Goal: Information Seeking & Learning: Learn about a topic

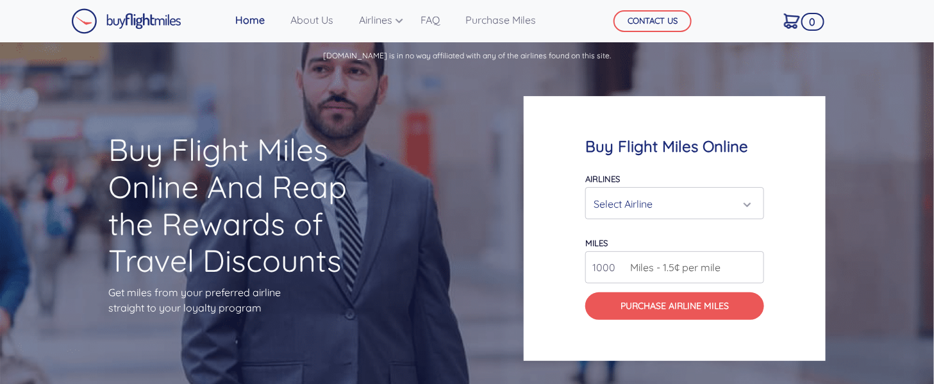
click at [674, 203] on div "Select Airline" at bounding box center [671, 204] width 154 height 24
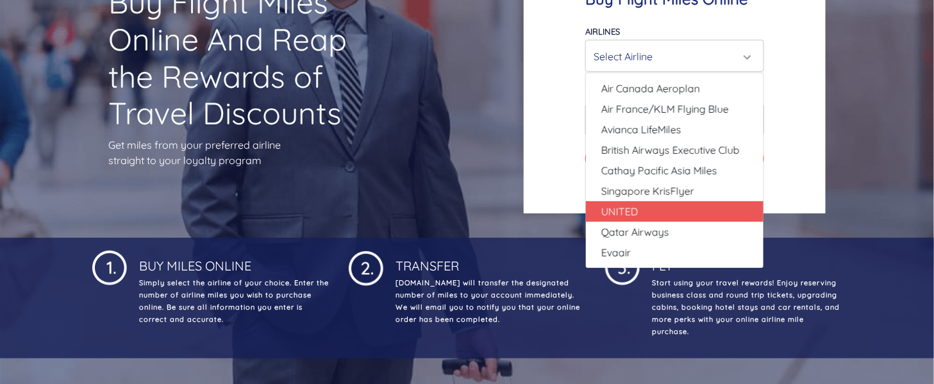
scroll to position [170, 0]
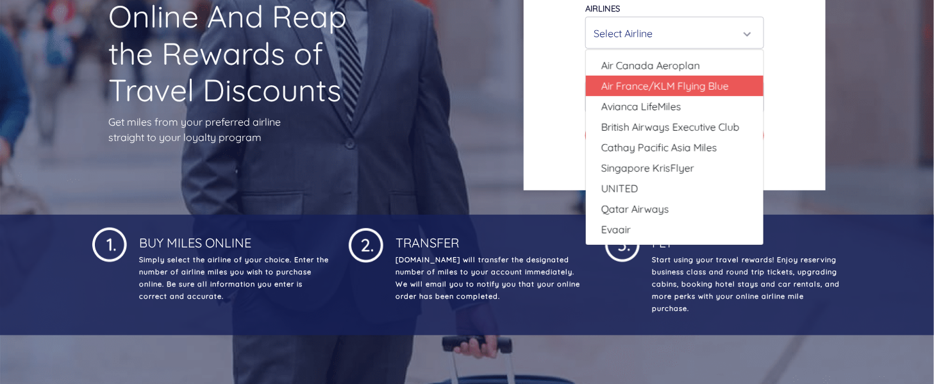
click at [693, 83] on span "Air France/KLM Flying Blue" at bounding box center [665, 85] width 128 height 15
select select "Air France/KLM Flying Blue"
type input "49000"
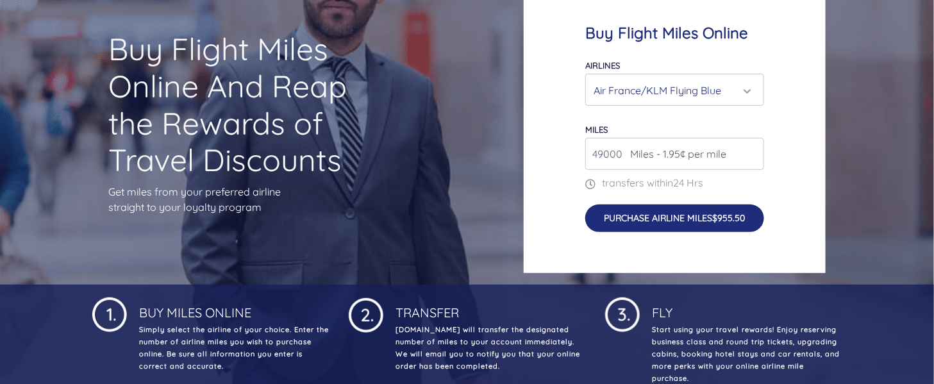
scroll to position [0, 0]
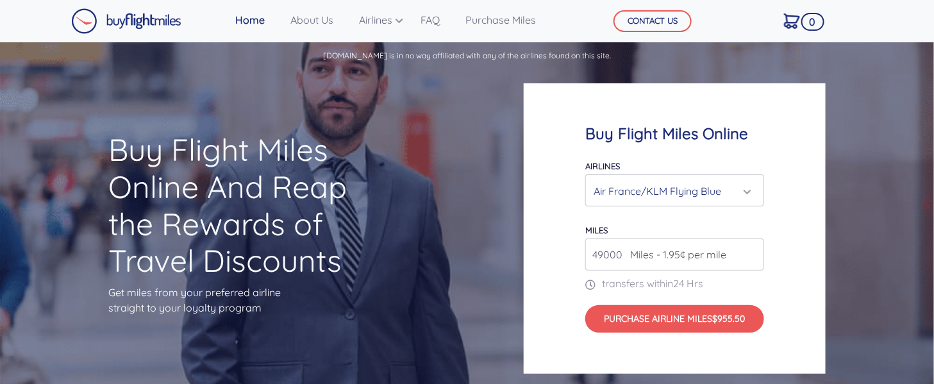
click at [482, 144] on div "Buy Flight Miles Online And Reap the Rewards of Travel Discounts Get miles from…" at bounding box center [467, 228] width 934 height 313
click at [252, 21] on link "Home" at bounding box center [250, 20] width 40 height 26
